Goal: Task Accomplishment & Management: Manage account settings

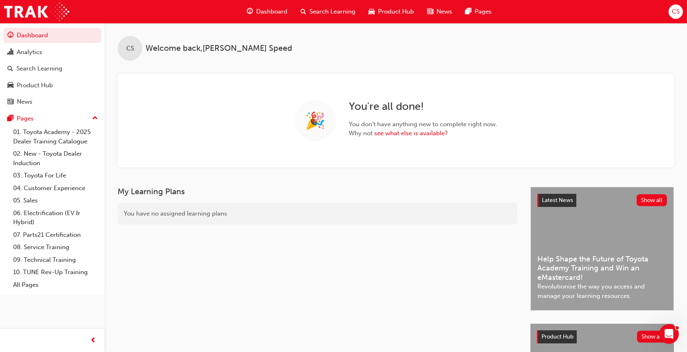
click at [355, 14] on div "Search Learning" at bounding box center [328, 11] width 68 height 17
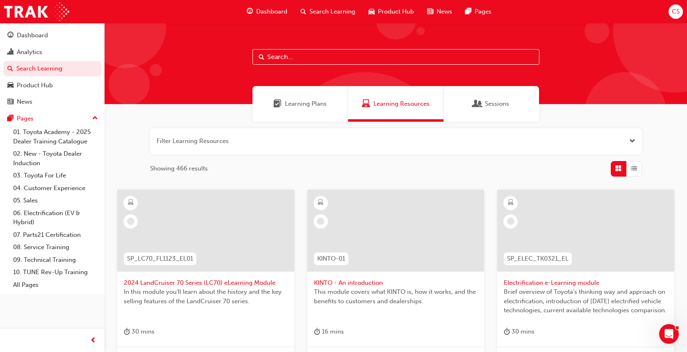
click at [330, 53] on input "text" at bounding box center [395, 57] width 287 height 16
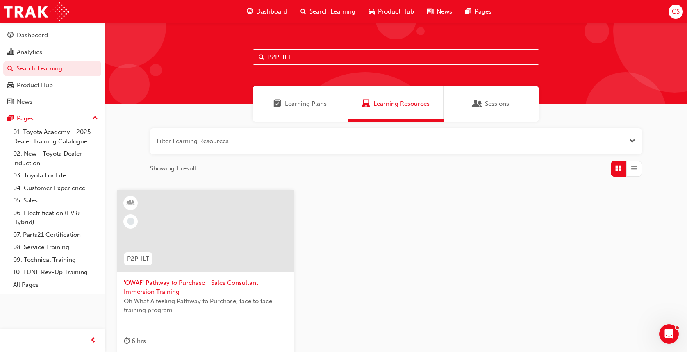
type input "P2P-ILT"
click at [214, 281] on span "'OWAF' Pathway to Purchase - Sales Consultant Immersion Training" at bounding box center [206, 287] width 164 height 18
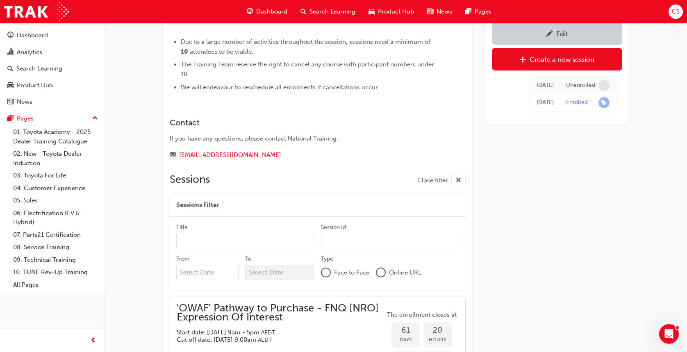
scroll to position [709, 0]
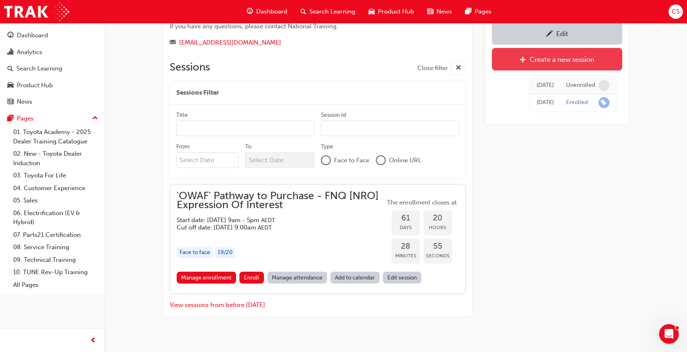
click at [547, 60] on div "Create a new session" at bounding box center [562, 59] width 65 height 8
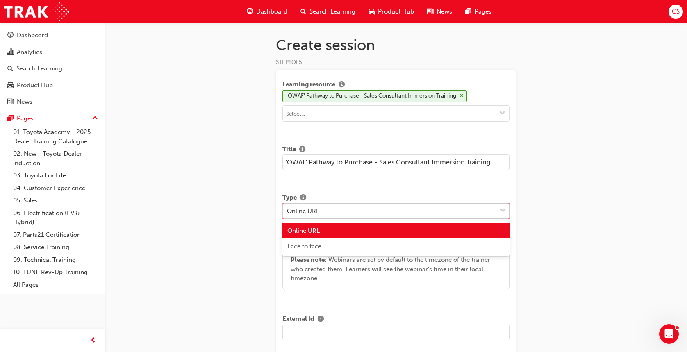
click at [381, 212] on div "Online URL" at bounding box center [390, 211] width 214 height 14
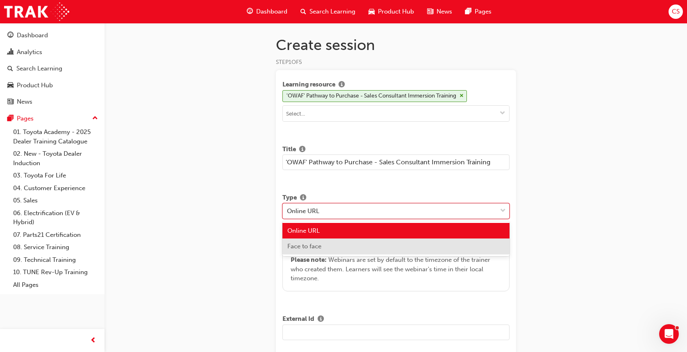
click at [367, 247] on div "Face to face" at bounding box center [395, 247] width 227 height 16
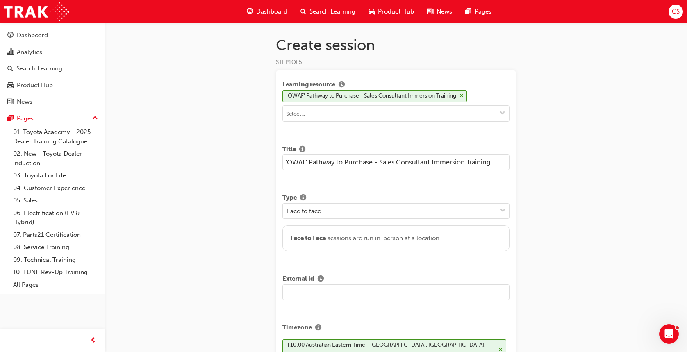
click at [346, 293] on input "text" at bounding box center [395, 292] width 227 height 16
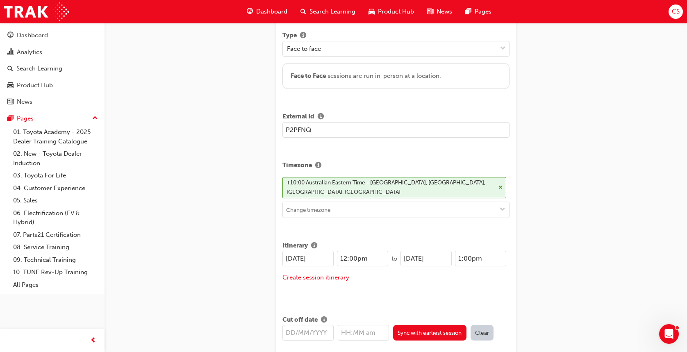
scroll to position [168, 0]
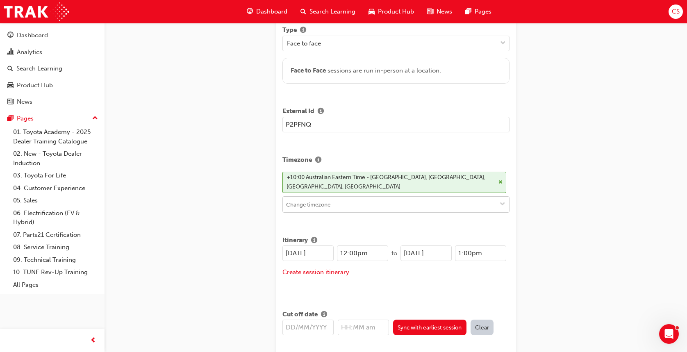
type input "P2PFNQ"
click at [502, 201] on span "down-icon" at bounding box center [503, 204] width 6 height 7
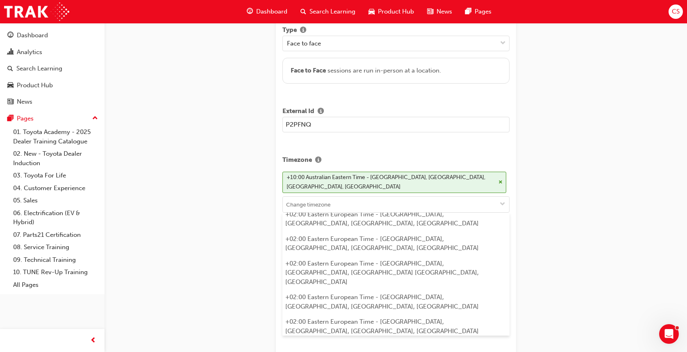
scroll to position [4545, 0]
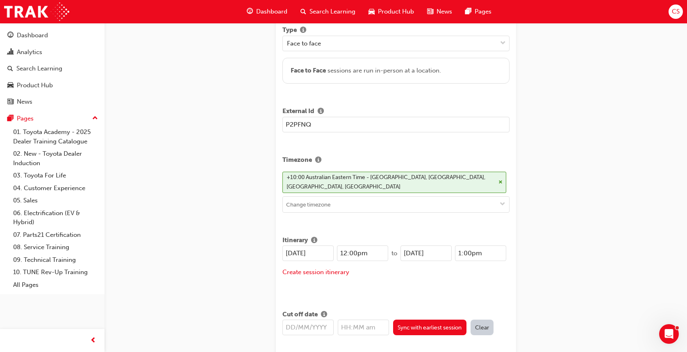
click at [294, 246] on input "[DATE]" at bounding box center [307, 254] width 51 height 16
drag, startPoint x: 323, startPoint y: 244, endPoint x: 248, endPoint y: 239, distance: 74.7
click at [248, 239] on div "Create session STEP 1 OF 5 Learning resource 'OWAF' Pathway to Purchase - Sales…" at bounding box center [343, 126] width 687 height 589
type input "[DATE]"
drag, startPoint x: 444, startPoint y: 246, endPoint x: 364, endPoint y: 252, distance: 80.1
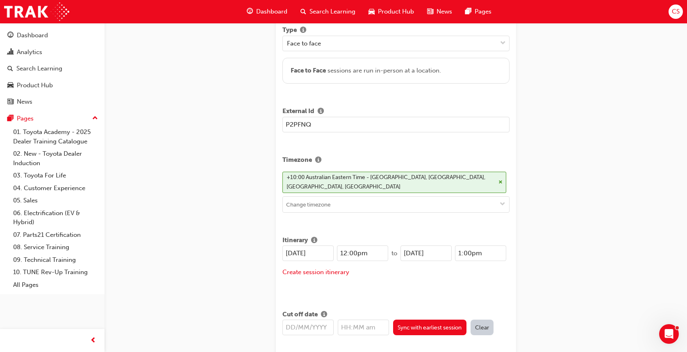
click at [364, 252] on div "[DATE] 12:00pm to [DATE] 1:00pm" at bounding box center [394, 255] width 224 height 19
paste input "3/10"
type input "[DATE]"
click at [346, 246] on input "12:00pm" at bounding box center [362, 254] width 51 height 16
click at [370, 246] on input "9:00pm" at bounding box center [362, 254] width 51 height 16
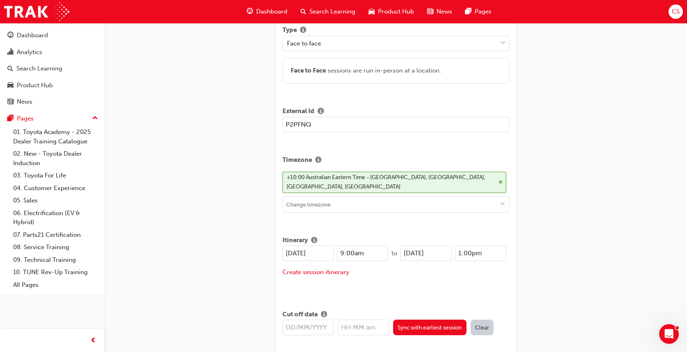
type input "9:00am"
click at [488, 246] on input "1:00pm" at bounding box center [480, 254] width 51 height 16
type input "1"
type input "4:30pm"
click at [313, 320] on input "text" at bounding box center [307, 328] width 51 height 16
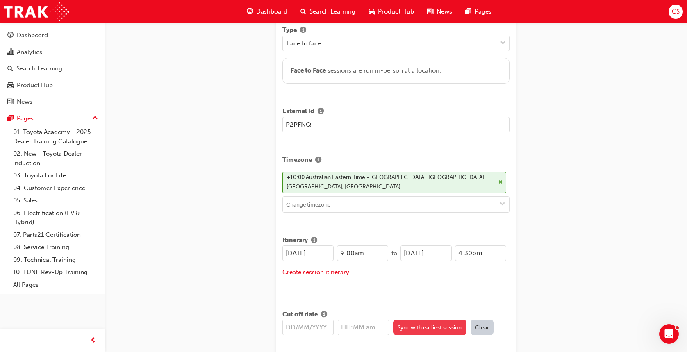
click at [435, 320] on button "Sync with earliest session" at bounding box center [429, 328] width 73 height 16
type input "[DATE]"
type input "9:00am"
click at [293, 320] on input "[DATE]" at bounding box center [307, 328] width 51 height 16
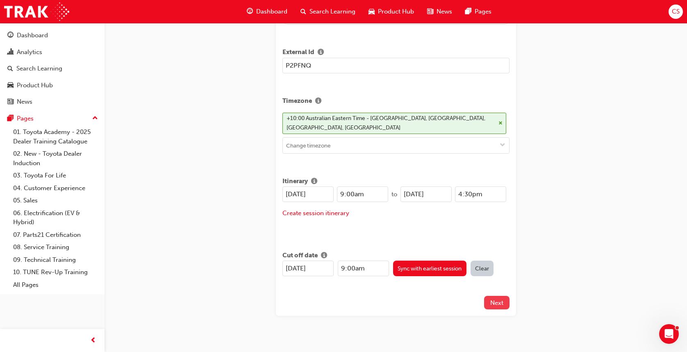
type input "[DATE]"
click at [495, 299] on span "Next" at bounding box center [496, 302] width 13 height 7
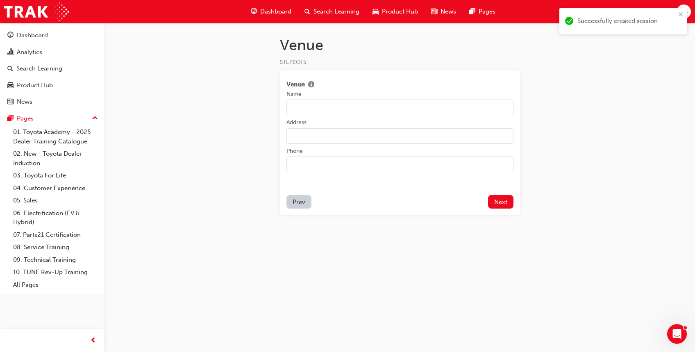
click at [293, 105] on input "Name" at bounding box center [400, 108] width 227 height 16
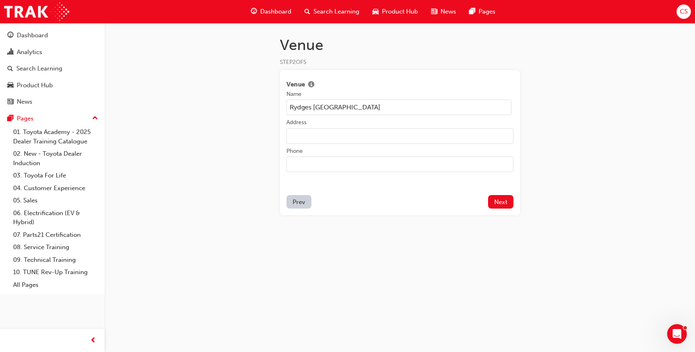
type input "Rydges [GEOGRAPHIC_DATA]"
click at [309, 134] on input "Address" at bounding box center [400, 136] width 227 height 16
type input "[STREET_ADDRESS][PERSON_NAME]"
click at [432, 107] on input "Rydges [GEOGRAPHIC_DATA]" at bounding box center [399, 108] width 225 height 16
type input "Rydges [GEOGRAPHIC_DATA] - [GEOGRAPHIC_DATA]"
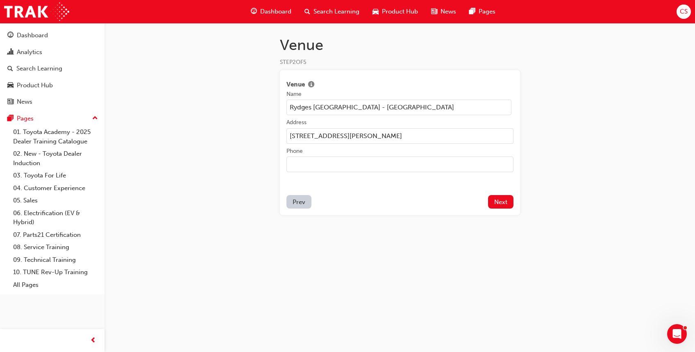
click at [374, 136] on input "[STREET_ADDRESS][PERSON_NAME]" at bounding box center [400, 136] width 227 height 16
type input "[STREET_ADDRESS][PERSON_NAME]"
click at [499, 207] on button "Next" at bounding box center [500, 202] width 25 height 14
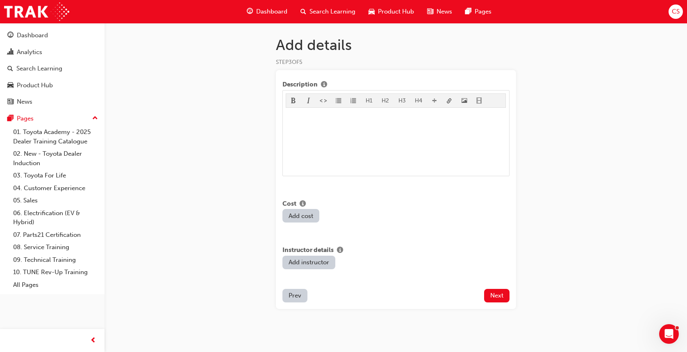
click at [293, 295] on span "Prev" at bounding box center [295, 295] width 13 height 7
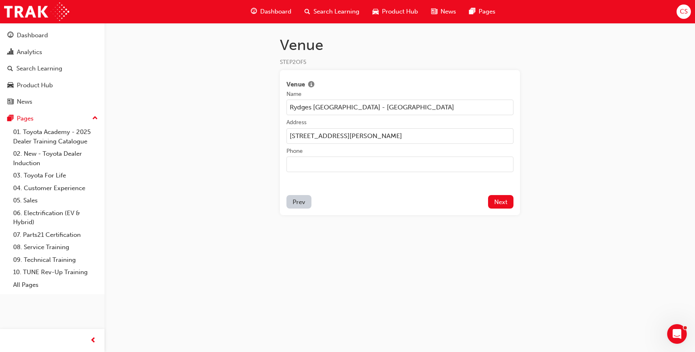
drag, startPoint x: 403, startPoint y: 136, endPoint x: 226, endPoint y: 138, distance: 177.5
click at [226, 138] on div "Venue STEP 2 OF 5 Venue Name [GEOGRAPHIC_DATA] [GEOGRAPHIC_DATA] - [GEOGRAPHIC_…" at bounding box center [347, 176] width 695 height 352
paste input ", [GEOGRAPHIC_DATA]"
type input "[STREET_ADDRESS][PERSON_NAME]"
click at [506, 205] on span "Next" at bounding box center [500, 201] width 13 height 7
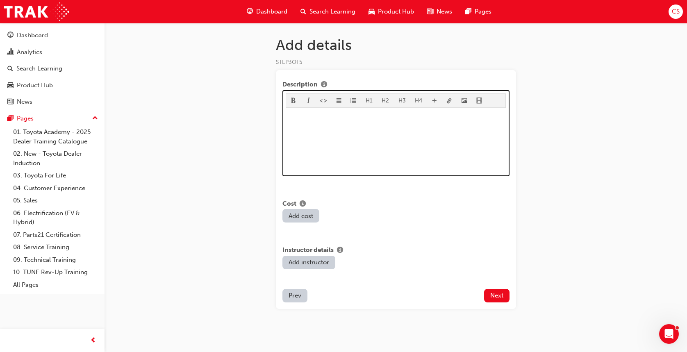
click at [433, 138] on div "﻿" at bounding box center [396, 141] width 220 height 61
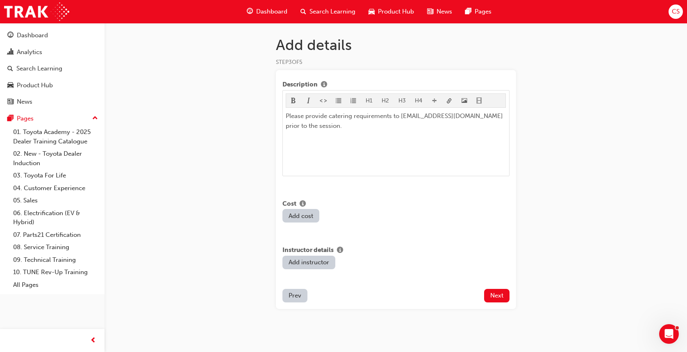
click at [307, 218] on button "Add cost" at bounding box center [300, 216] width 37 height 14
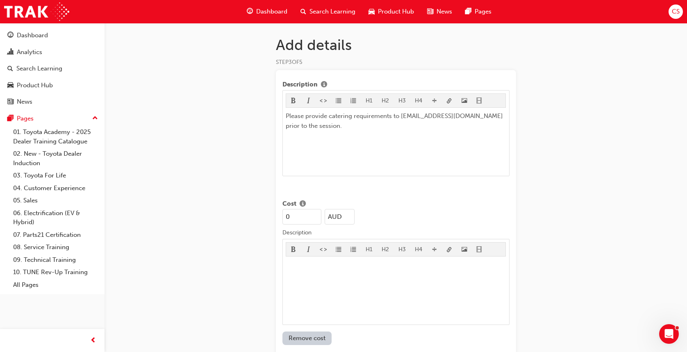
drag, startPoint x: 292, startPoint y: 220, endPoint x: 255, endPoint y: 215, distance: 38.0
click at [255, 215] on div "Add details STEP 3 OF 5 Description H1 H2 H3 H4 Please provide catering require…" at bounding box center [343, 239] width 687 height 478
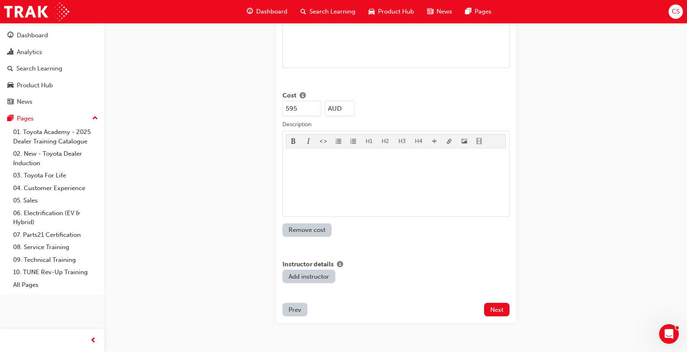
scroll to position [109, 0]
type input "595"
click at [321, 270] on button "Add instructor" at bounding box center [308, 276] width 53 height 14
click at [321, 270] on input "Name" at bounding box center [357, 277] width 75 height 16
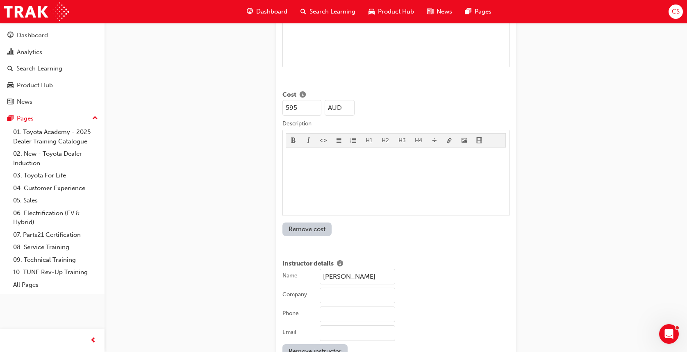
type input "[PERSON_NAME]"
click at [339, 290] on input "Company" at bounding box center [357, 296] width 75 height 16
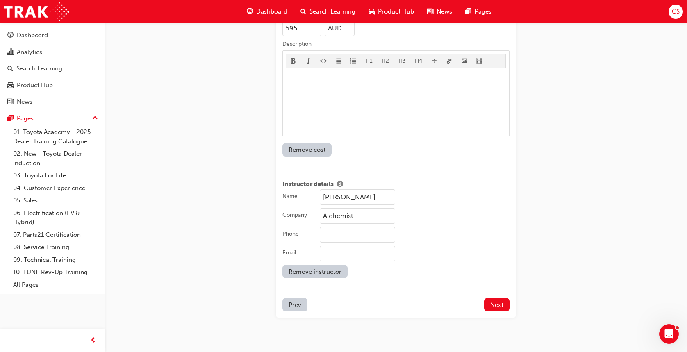
scroll to position [199, 0]
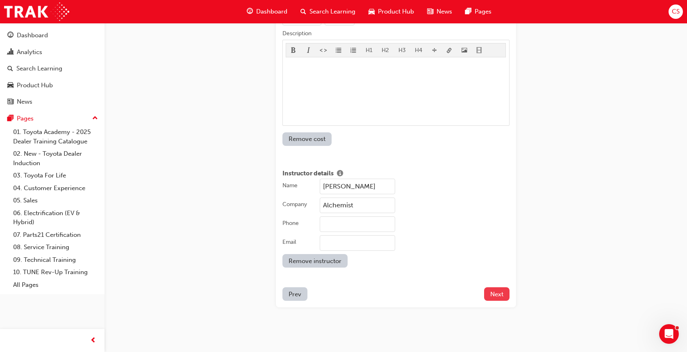
type input "Alchemist"
click at [500, 293] on span "Next" at bounding box center [496, 294] width 13 height 7
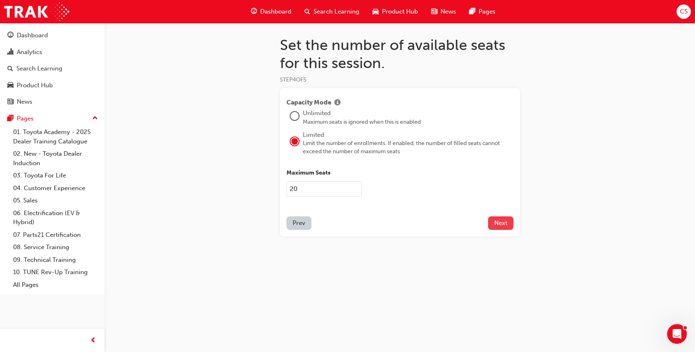
click at [497, 221] on span "Next" at bounding box center [500, 222] width 13 height 7
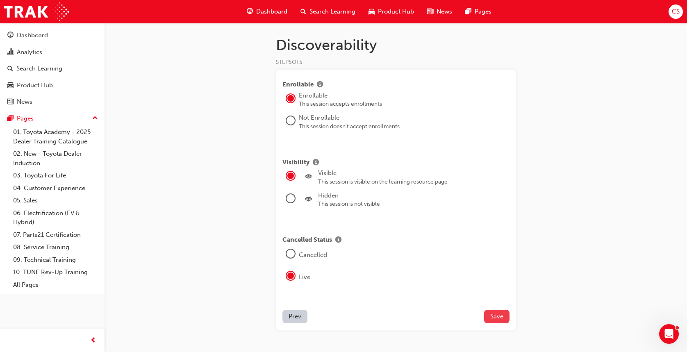
click at [507, 319] on button "Save" at bounding box center [496, 317] width 25 height 14
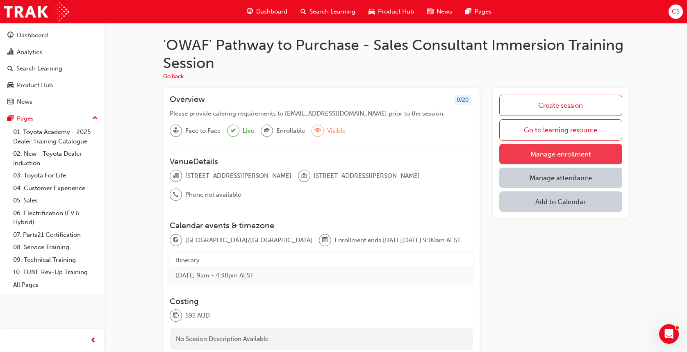
click at [585, 155] on link "Manage enrollment" at bounding box center [560, 154] width 123 height 20
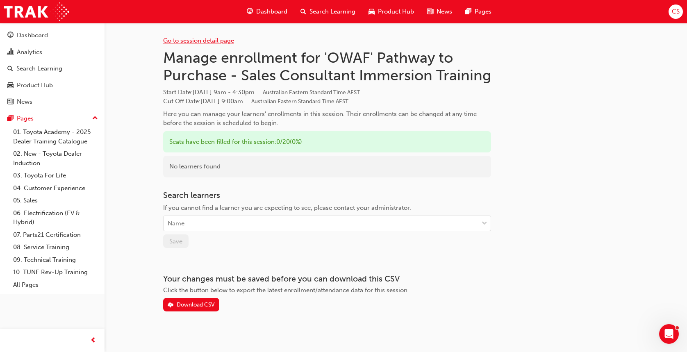
click at [178, 38] on link "Go to session detail page" at bounding box center [198, 40] width 71 height 7
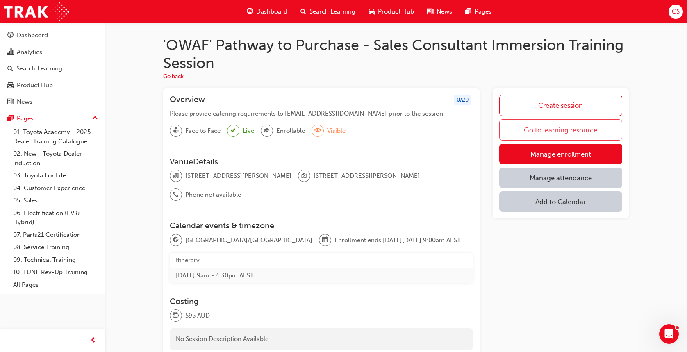
click at [552, 125] on link "Go to learning resource" at bounding box center [560, 129] width 123 height 21
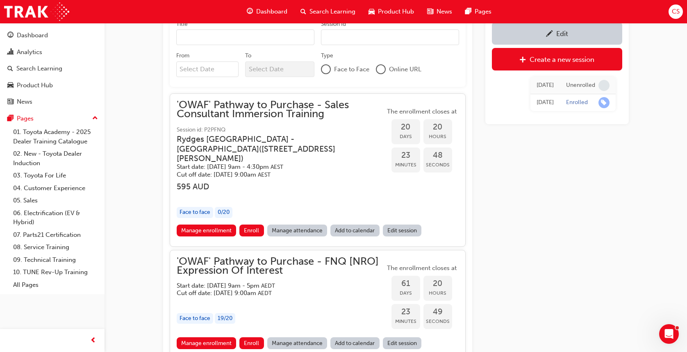
scroll to position [855, 0]
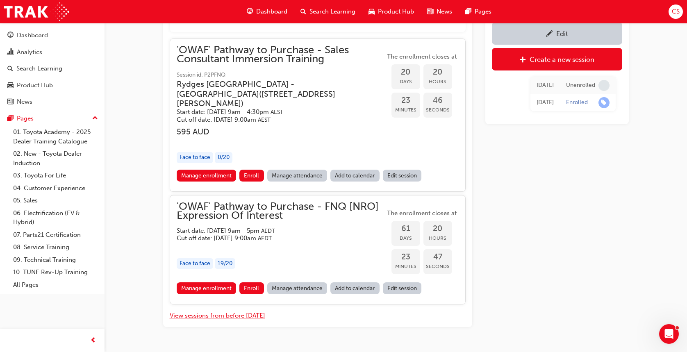
click at [232, 311] on button "View sessions from before [DATE]" at bounding box center [218, 315] width 96 height 9
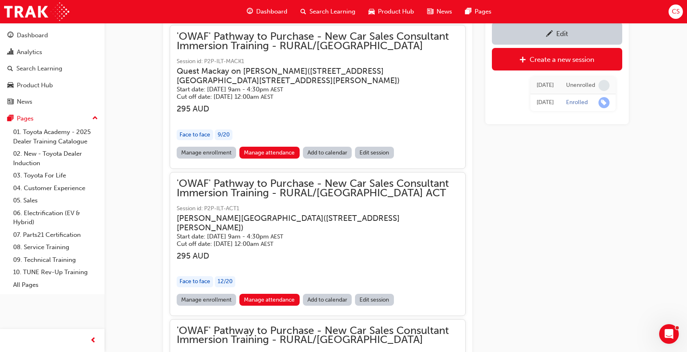
scroll to position [6053, 0]
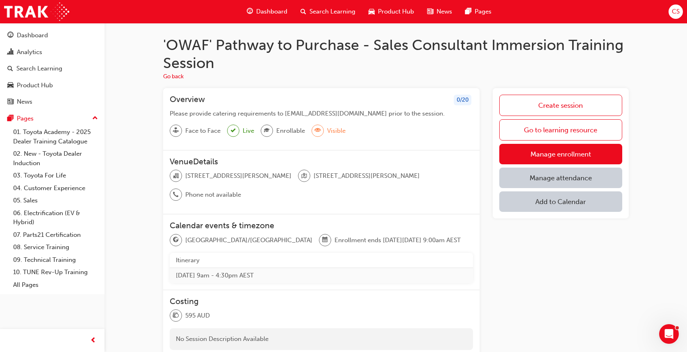
click at [341, 13] on span "Search Learning" at bounding box center [332, 11] width 46 height 9
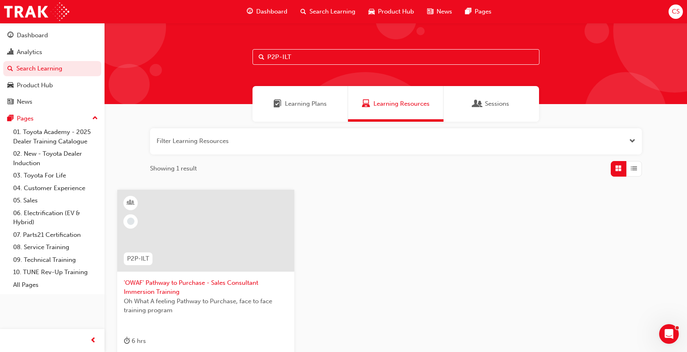
click at [307, 57] on input "P2P-ILT" at bounding box center [395, 57] width 287 height 16
type input "fss"
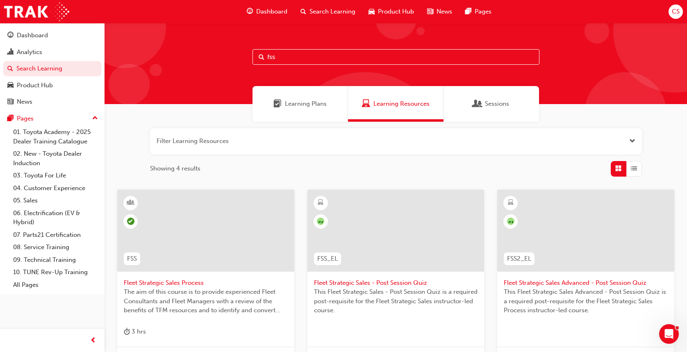
click at [160, 283] on span "Fleet Strategic Sales Process" at bounding box center [206, 282] width 164 height 9
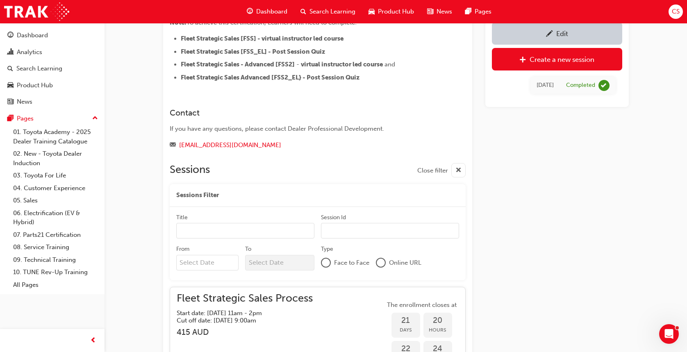
scroll to position [610, 0]
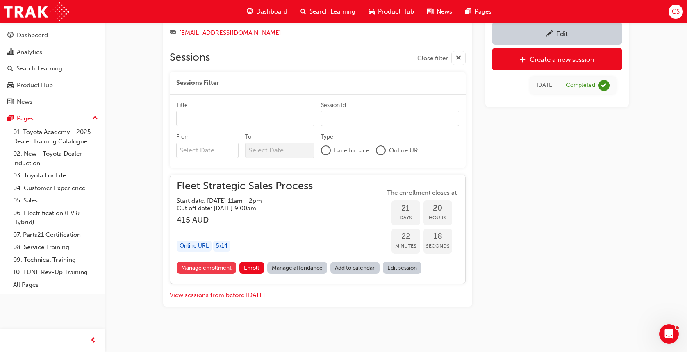
click at [216, 266] on link "Manage enrollment" at bounding box center [207, 268] width 60 height 12
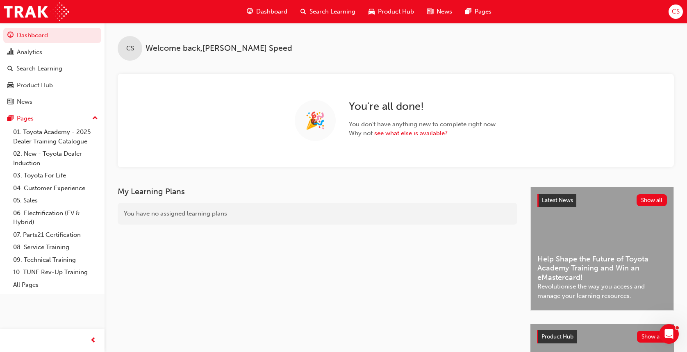
click at [335, 13] on span "Search Learning" at bounding box center [332, 11] width 46 height 9
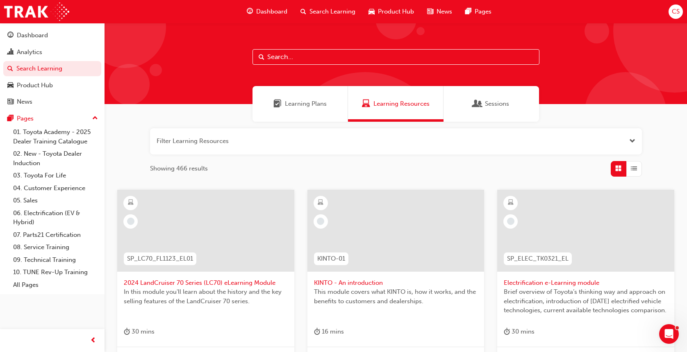
click at [311, 57] on input "text" at bounding box center [395, 57] width 287 height 16
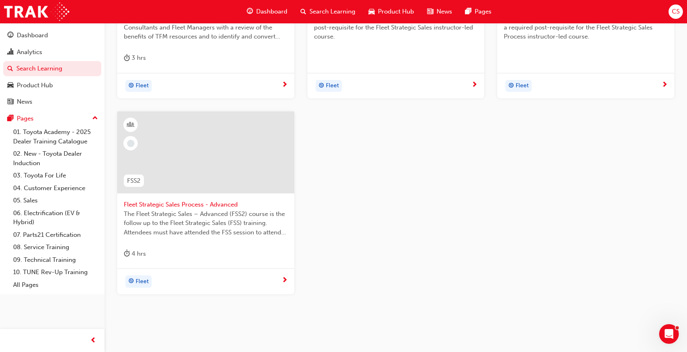
scroll to position [275, 0]
type input "fss"
click at [170, 202] on span "Fleet Strategic Sales Process - Advanced" at bounding box center [206, 202] width 164 height 9
